Goal: Information Seeking & Learning: Learn about a topic

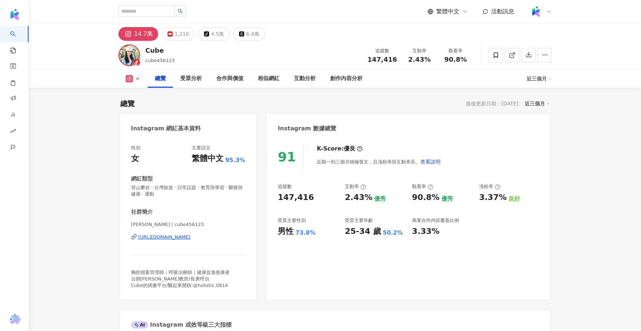
click at [191, 234] on div "[URL][DOMAIN_NAME]" at bounding box center [164, 237] width 52 height 6
